Goal: Feedback & Contribution: Contribute content

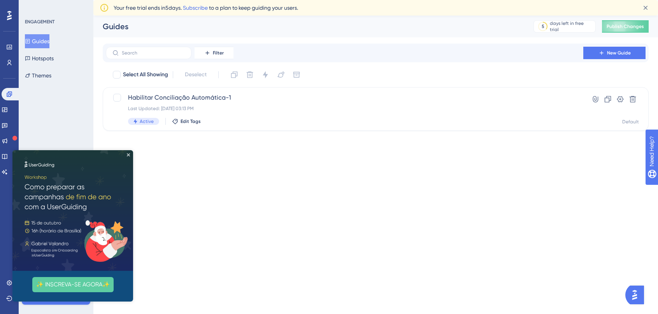
click at [128, 156] on img at bounding box center [72, 210] width 121 height 121
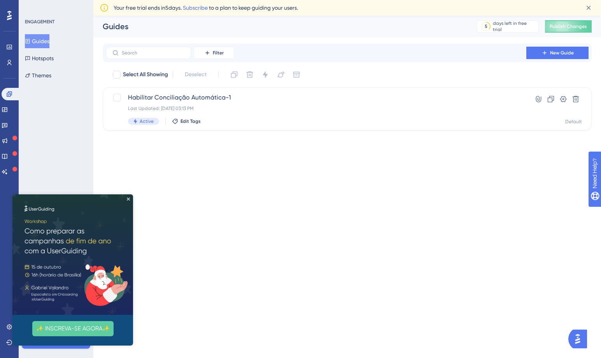
click at [126, 202] on img at bounding box center [72, 255] width 121 height 121
click at [130, 199] on icon "Close Preview" at bounding box center [128, 199] width 3 height 3
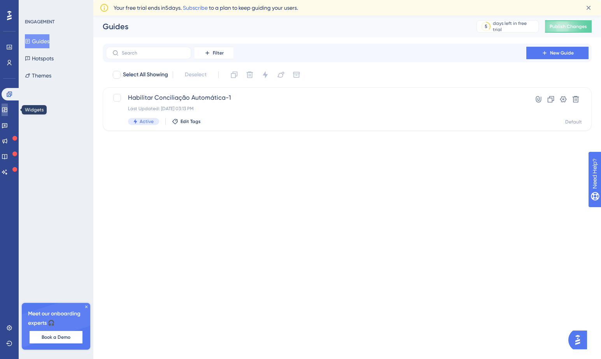
click at [8, 110] on link at bounding box center [5, 109] width 6 height 12
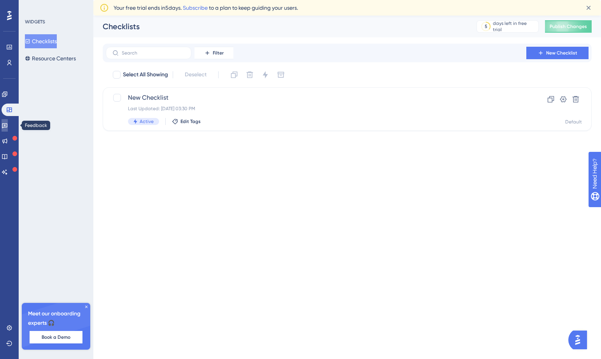
click at [8, 128] on link at bounding box center [5, 125] width 6 height 12
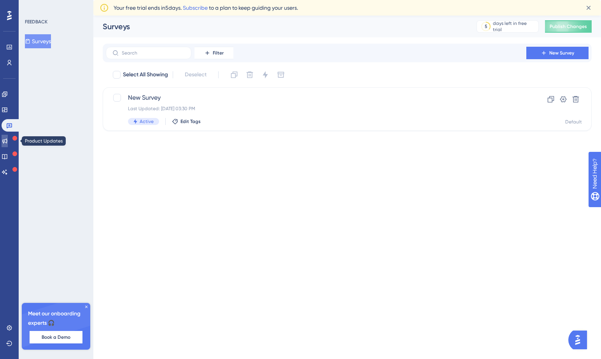
click at [8, 138] on icon at bounding box center [5, 141] width 6 height 6
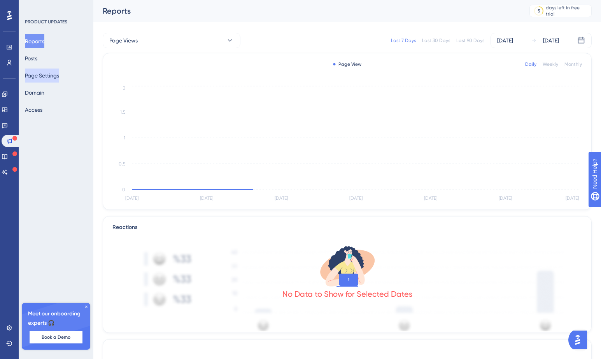
click at [58, 74] on button "Page Settings" at bounding box center [42, 75] width 34 height 14
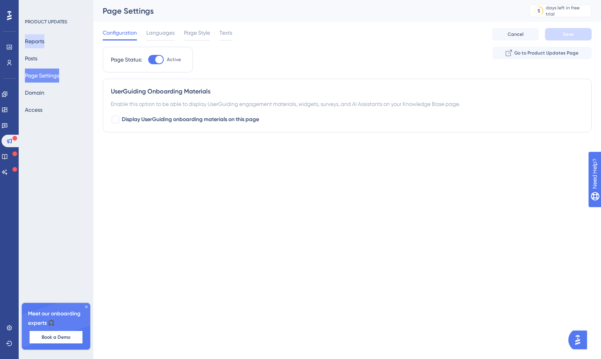
click at [42, 43] on button "Reports" at bounding box center [34, 41] width 19 height 14
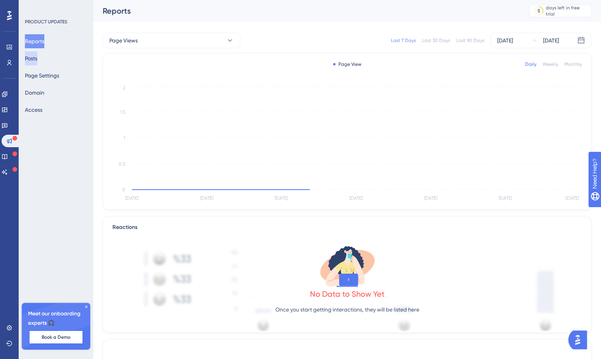
click at [37, 60] on button "Posts" at bounding box center [31, 58] width 12 height 14
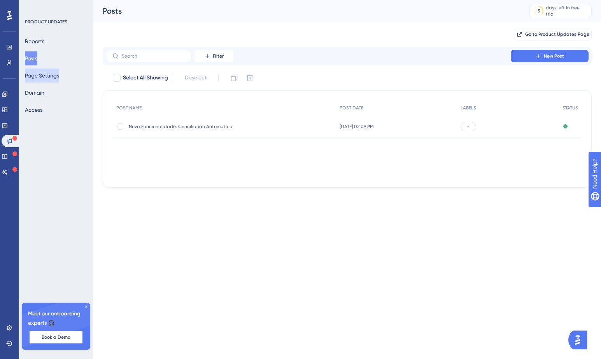
click at [40, 80] on button "Page Settings" at bounding box center [42, 75] width 34 height 14
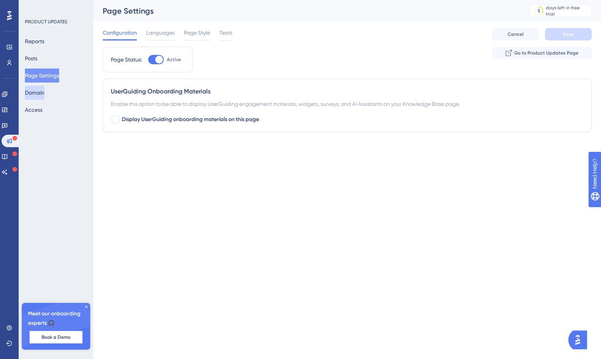
click at [42, 97] on button "Domain" at bounding box center [34, 93] width 19 height 14
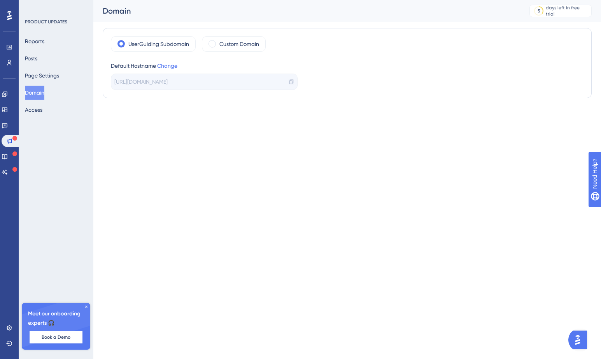
click at [289, 82] on icon at bounding box center [291, 81] width 5 height 5
click at [8, 160] on link at bounding box center [5, 156] width 6 height 12
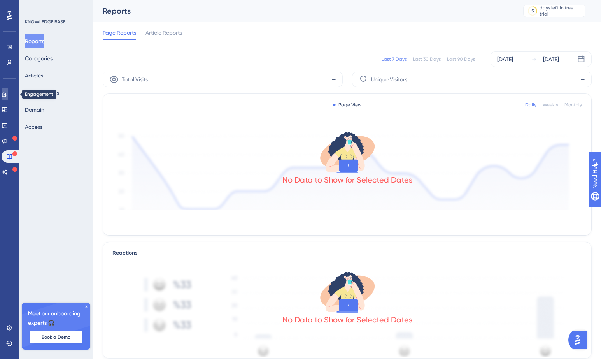
click at [8, 99] on link at bounding box center [5, 94] width 6 height 12
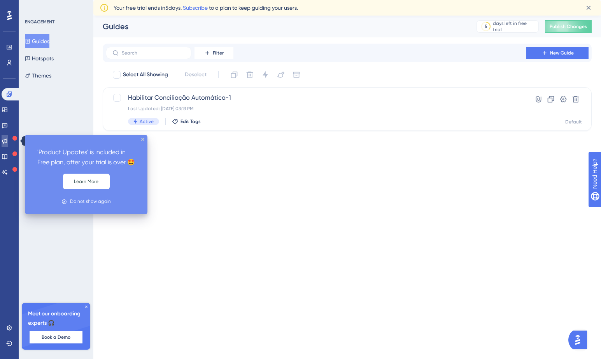
click at [8, 137] on link at bounding box center [5, 141] width 6 height 12
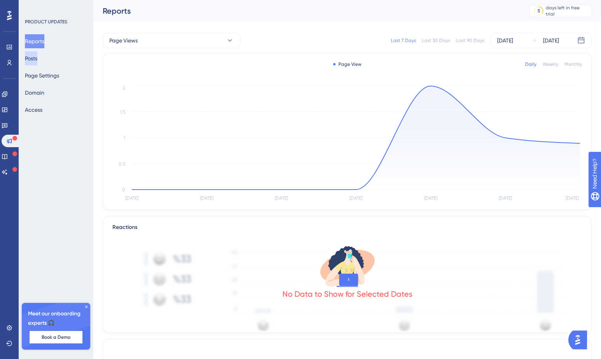
click at [34, 63] on button "Posts" at bounding box center [31, 58] width 12 height 14
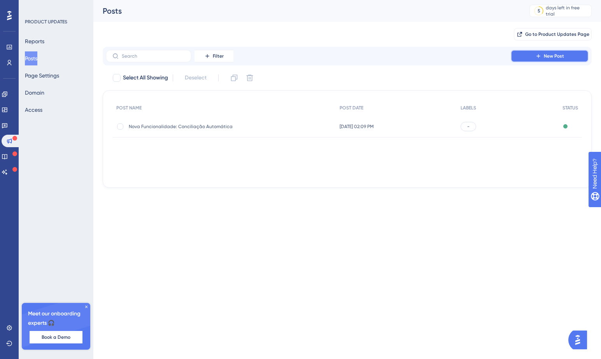
click at [566, 58] on button "New Post" at bounding box center [550, 56] width 78 height 12
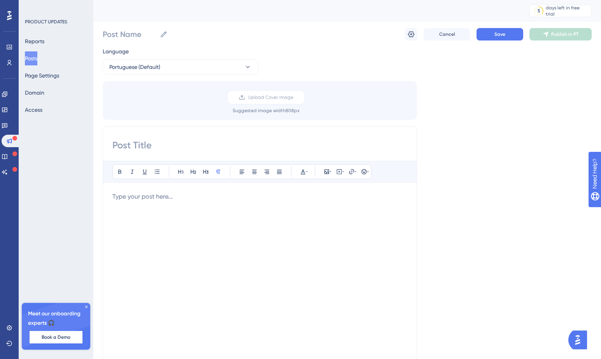
click at [141, 209] on div at bounding box center [259, 277] width 295 height 171
click at [149, 145] on input at bounding box center [259, 145] width 295 height 12
type input "Teste"
click at [507, 35] on button "Save" at bounding box center [500, 34] width 47 height 12
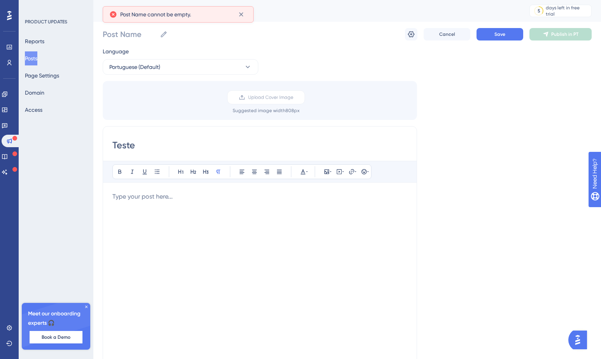
click at [189, 196] on p at bounding box center [259, 196] width 295 height 9
click at [490, 38] on button "Save" at bounding box center [500, 34] width 47 height 12
click at [165, 149] on input "Teste" at bounding box center [259, 145] width 295 height 12
